Goal: Navigation & Orientation: Find specific page/section

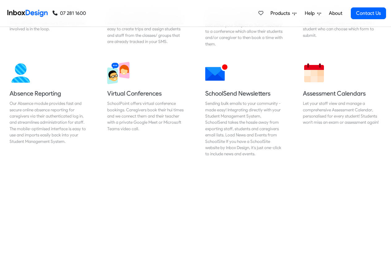
scroll to position [483, 0]
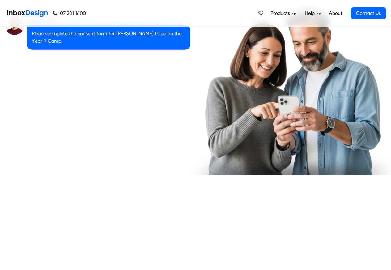
checkbox input "true"
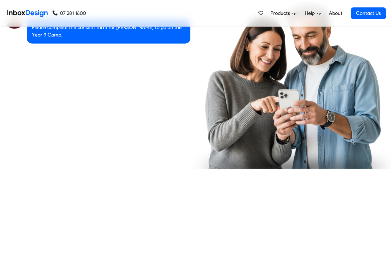
checkbox input "true"
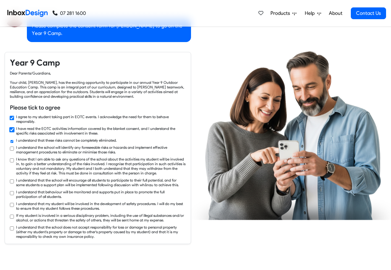
checkbox input "true"
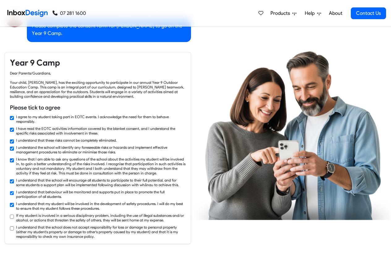
checkbox input "true"
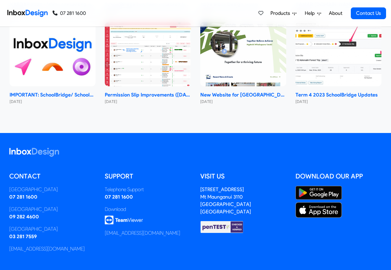
scroll to position [3693, 0]
